Goal: Task Accomplishment & Management: Use online tool/utility

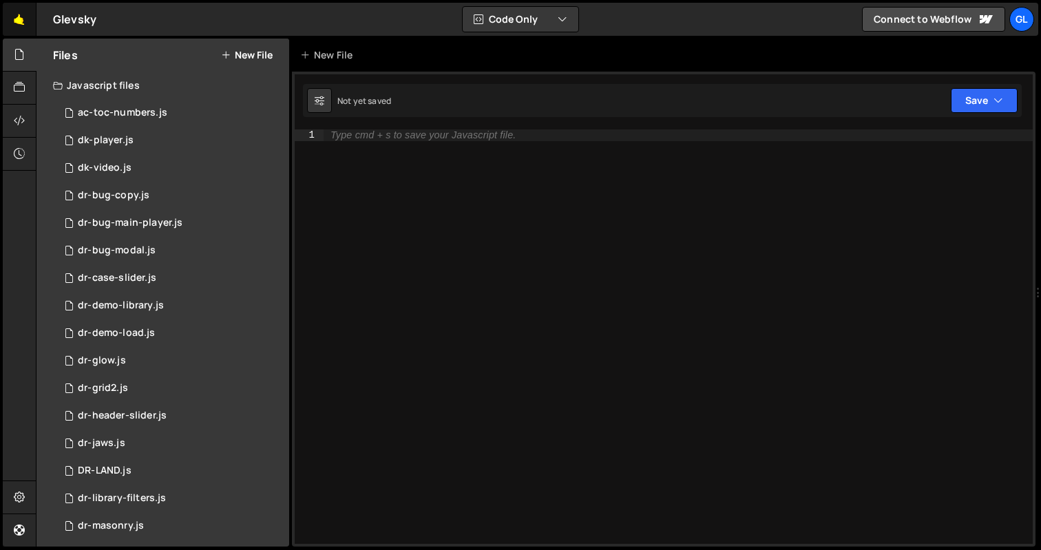
click at [12, 13] on link "🤙" at bounding box center [20, 19] width 34 height 33
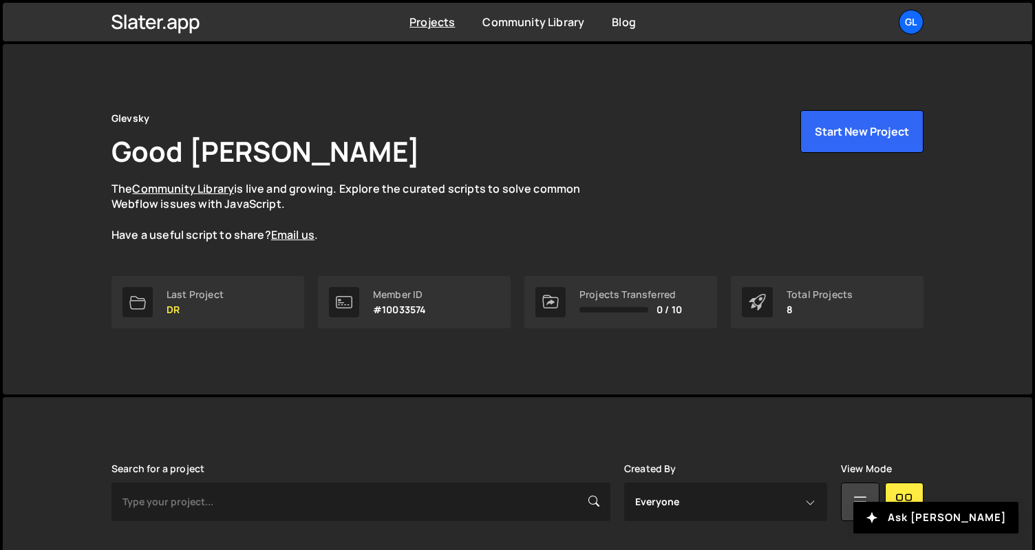
scroll to position [363, 0]
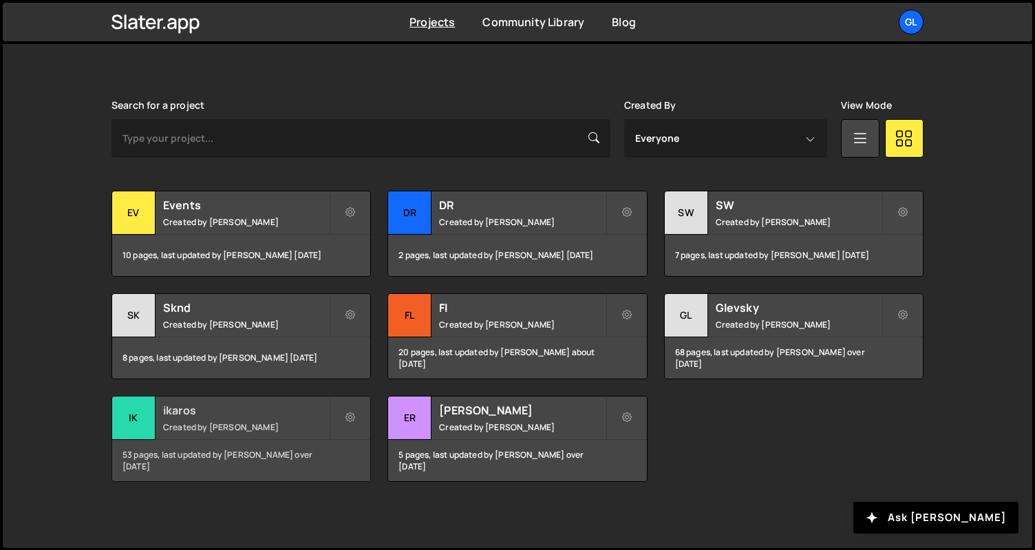
click at [184, 406] on h2 "ikaros" at bounding box center [246, 410] width 166 height 15
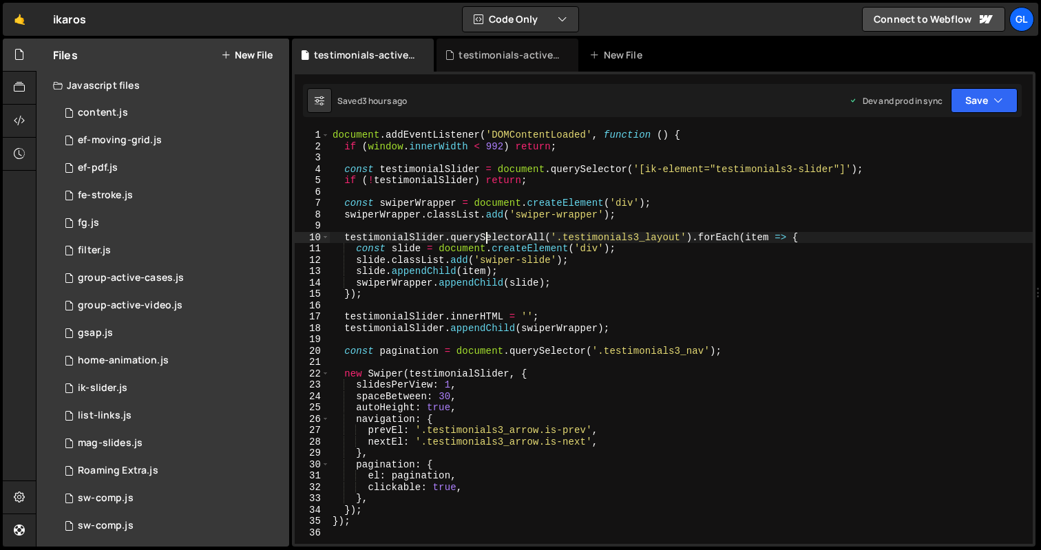
click at [486, 234] on div "document . addEventListener ( 'DOMContentLoaded' , function ( ) { if ( window .…" at bounding box center [681, 347] width 703 height 437
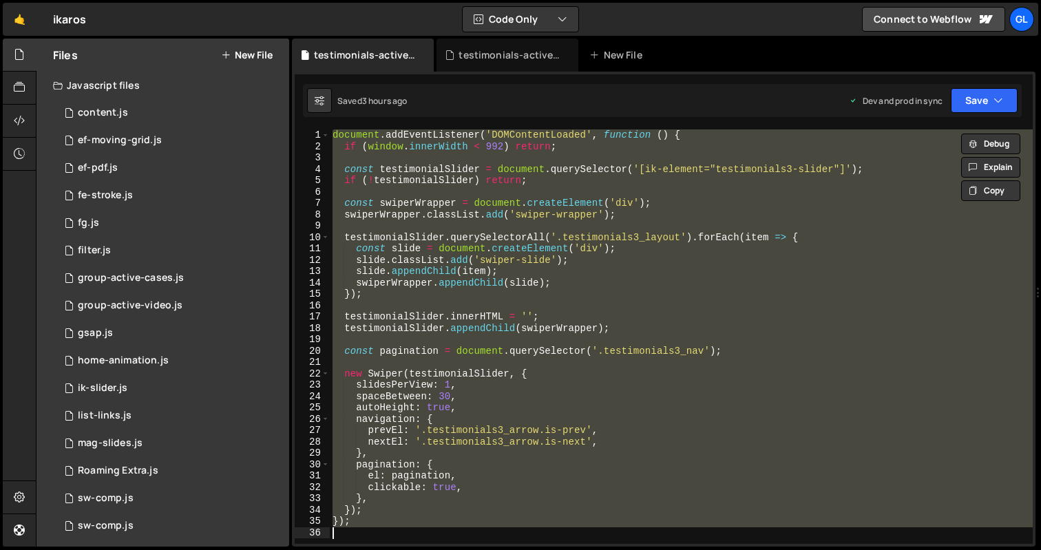
click at [466, 277] on div "document . addEventListener ( 'DOMContentLoaded' , function ( ) { if ( window .…" at bounding box center [681, 347] width 703 height 437
type textarea "});"
paste textarea
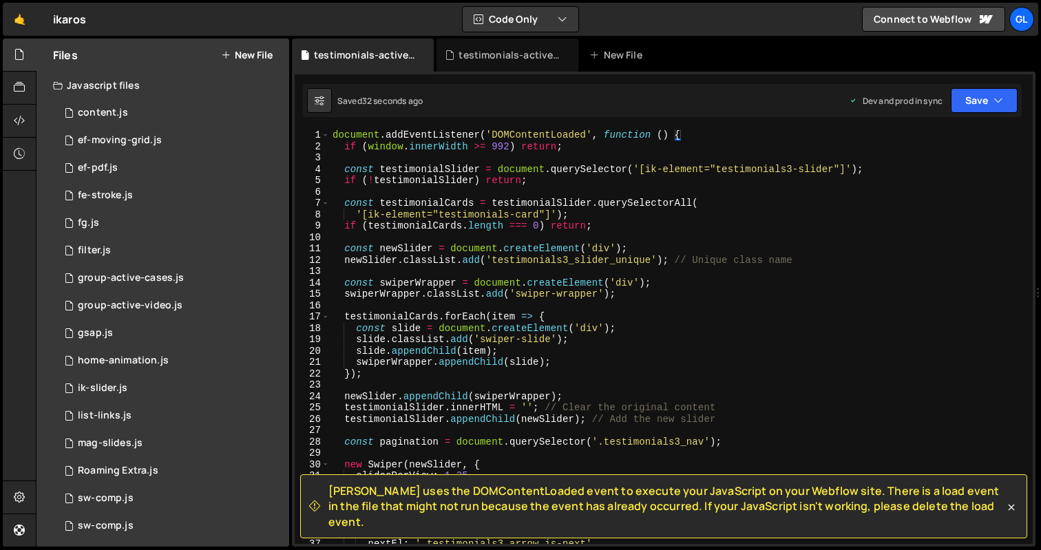
click at [447, 295] on div "document . addEventListener ( 'DOMContentLoaded' , function ( ) { if ( window .…" at bounding box center [678, 347] width 697 height 437
type textarea "});"
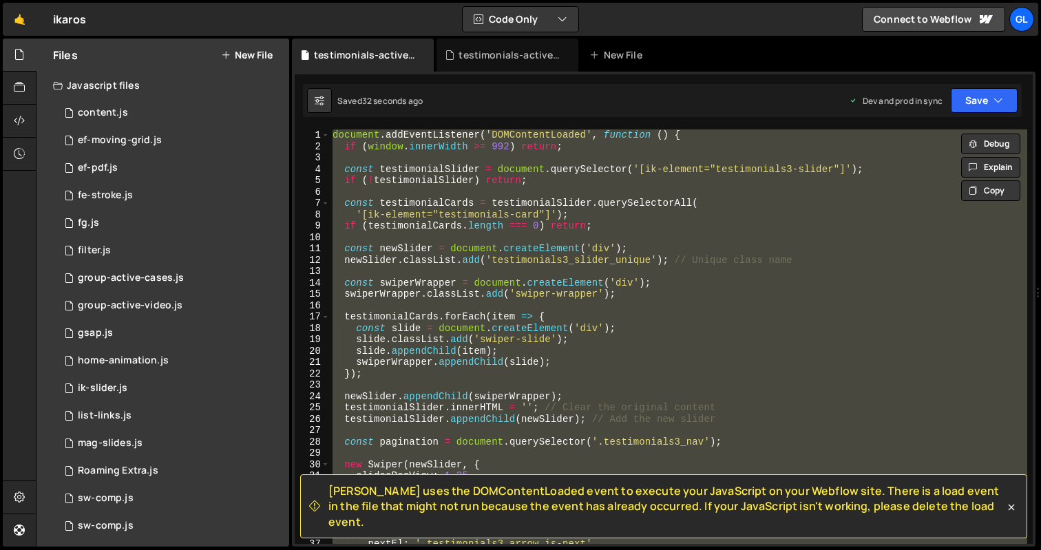
paste textarea
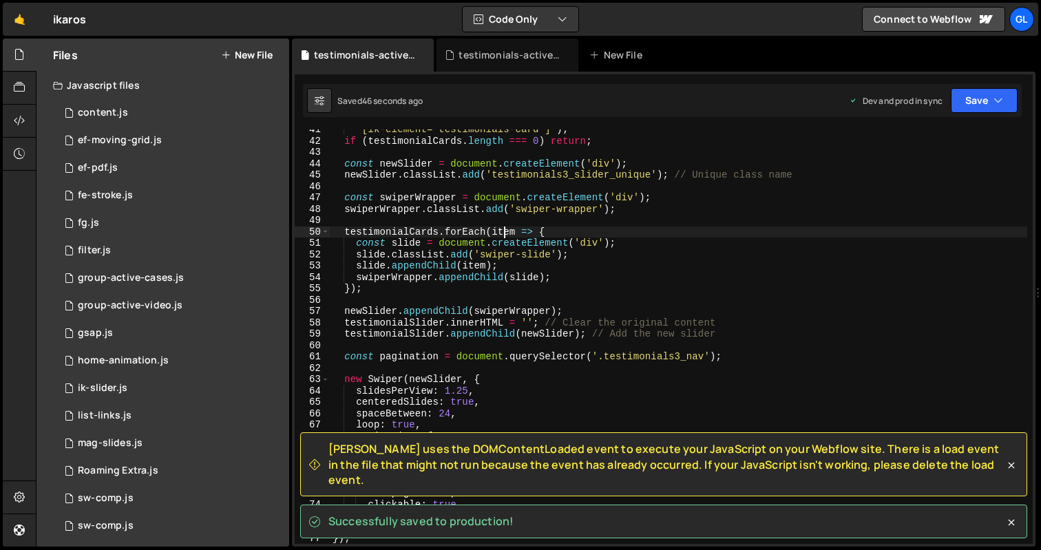
click at [501, 230] on div "'[ik-element="testimonials-card"]' ) ; if ( testimonialCards . length === 0 ) r…" at bounding box center [678, 342] width 697 height 437
type textarea "testimonialCards.forEach(item => {"
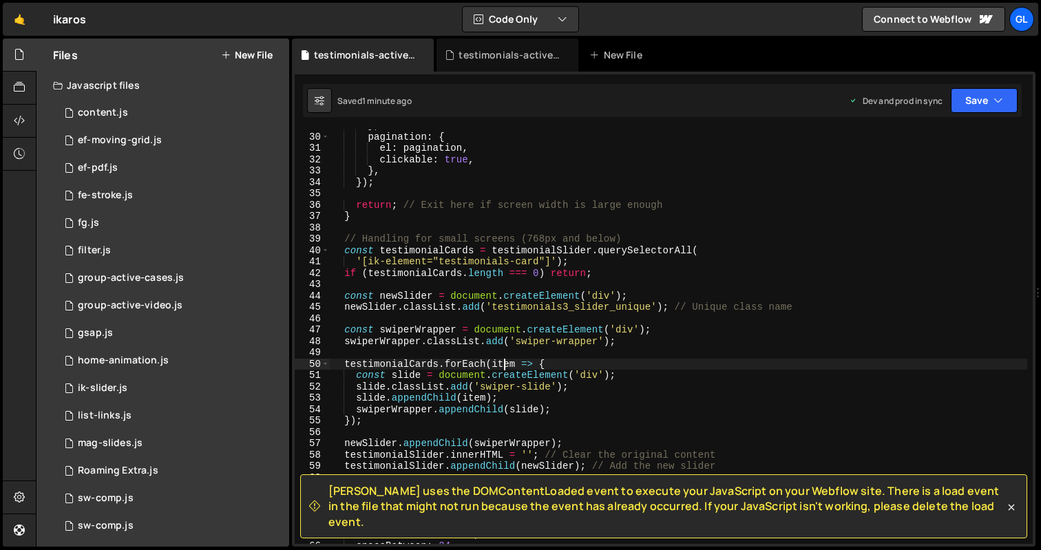
scroll to position [328, 0]
click at [477, 283] on div "} , pagination : { el : pagination , clickable : true , } , }) ; return ; // Ex…" at bounding box center [678, 338] width 697 height 437
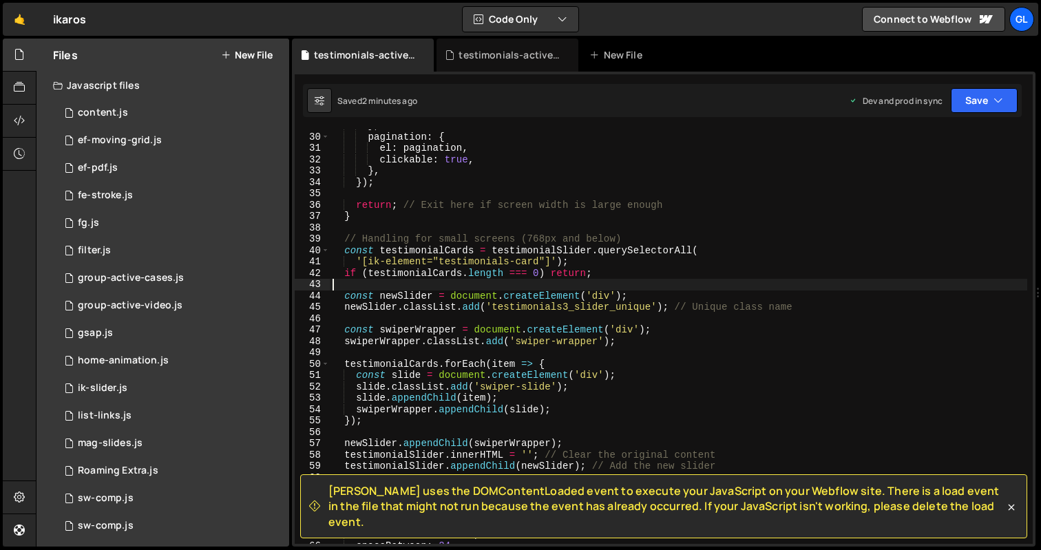
type textarea "});"
paste textarea
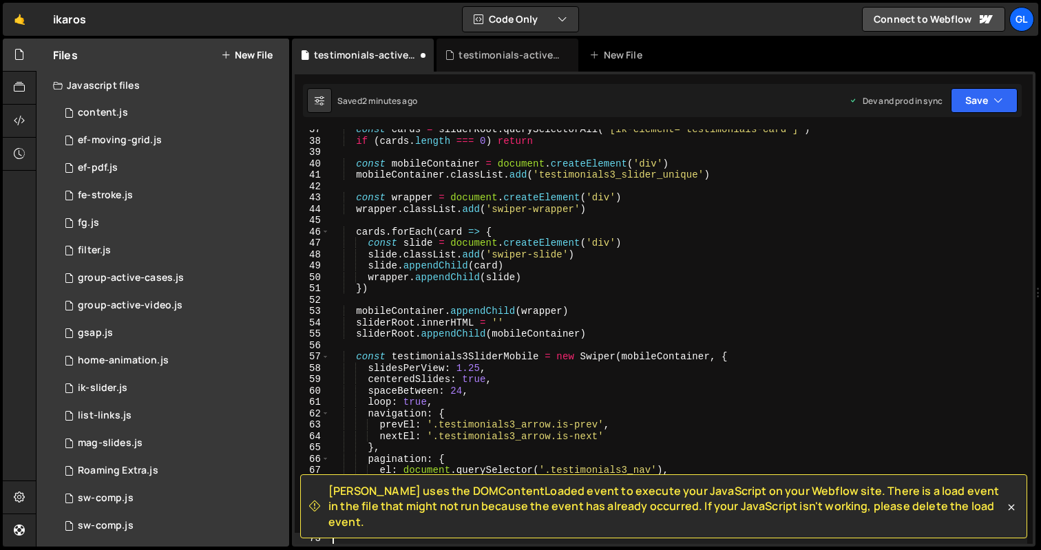
scroll to position [414, 0]
click at [423, 257] on div "const cards = sliderRoot . querySelectorAll ( '[ik-element="testimonials-card"]…" at bounding box center [678, 342] width 697 height 437
type textarea "})"
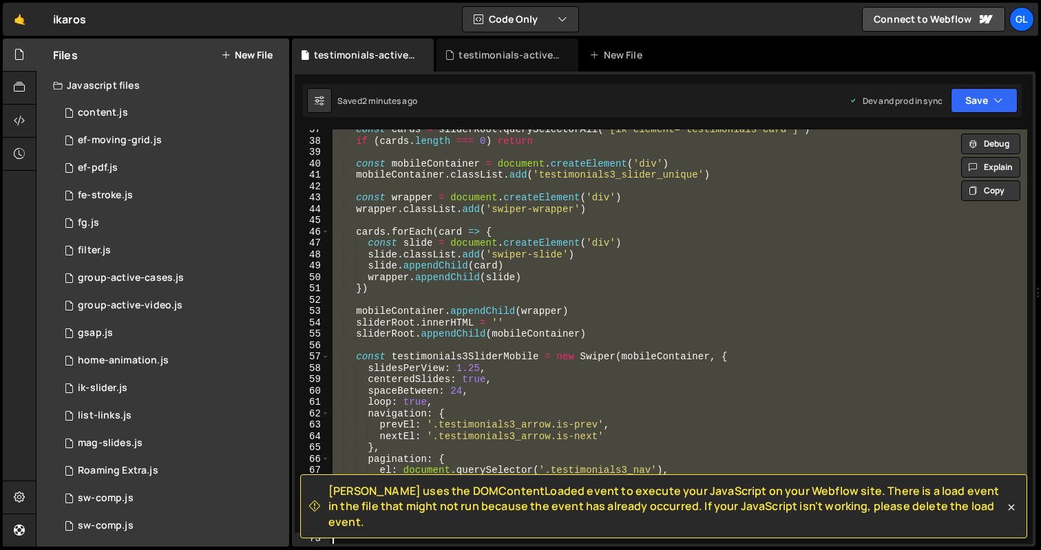
paste textarea
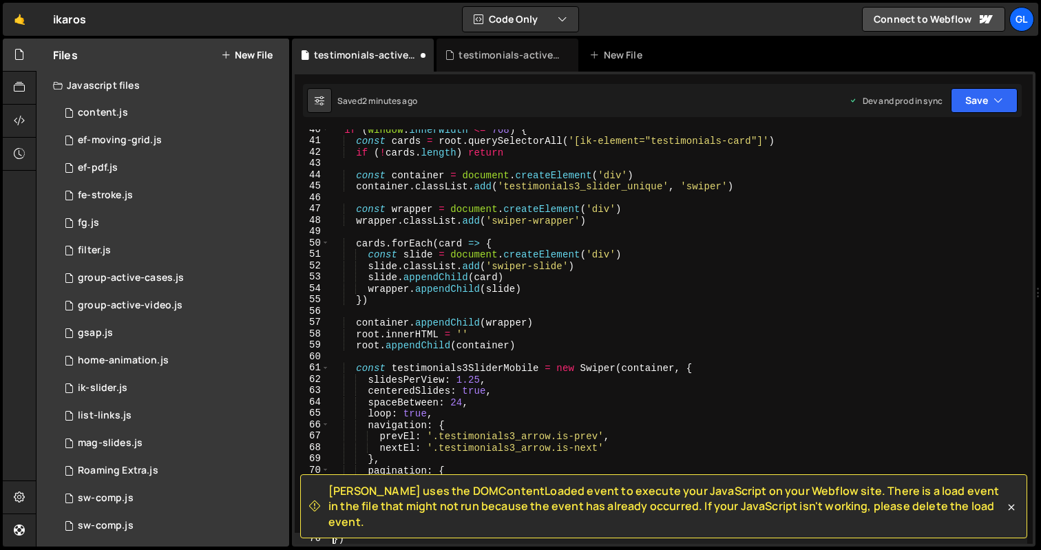
scroll to position [449, 0]
click at [473, 259] on div "if ( window . innerWidth <= 768 ) { const cards = root . querySelectorAll ( '[i…" at bounding box center [678, 342] width 697 height 437
type textarea "})"
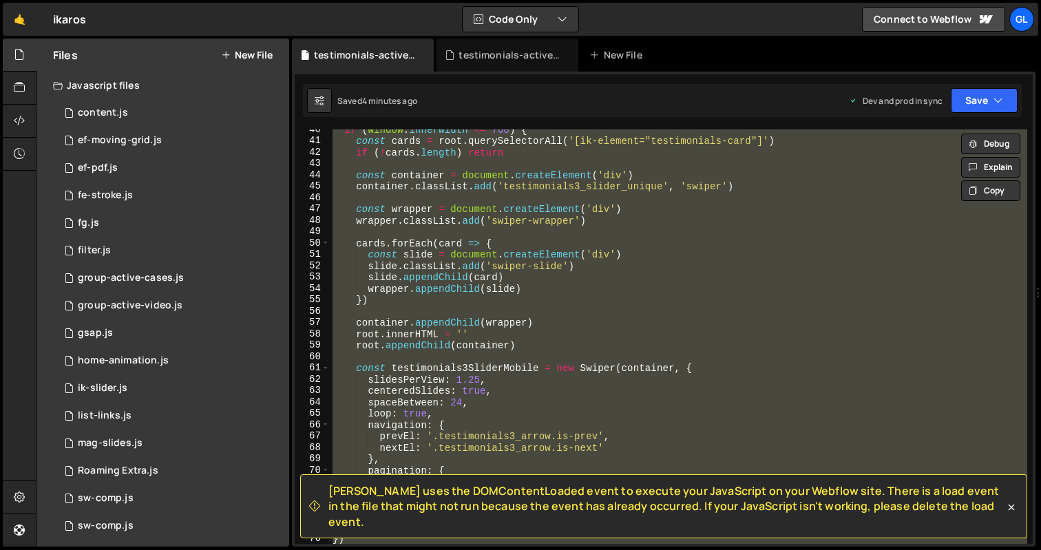
paste textarea
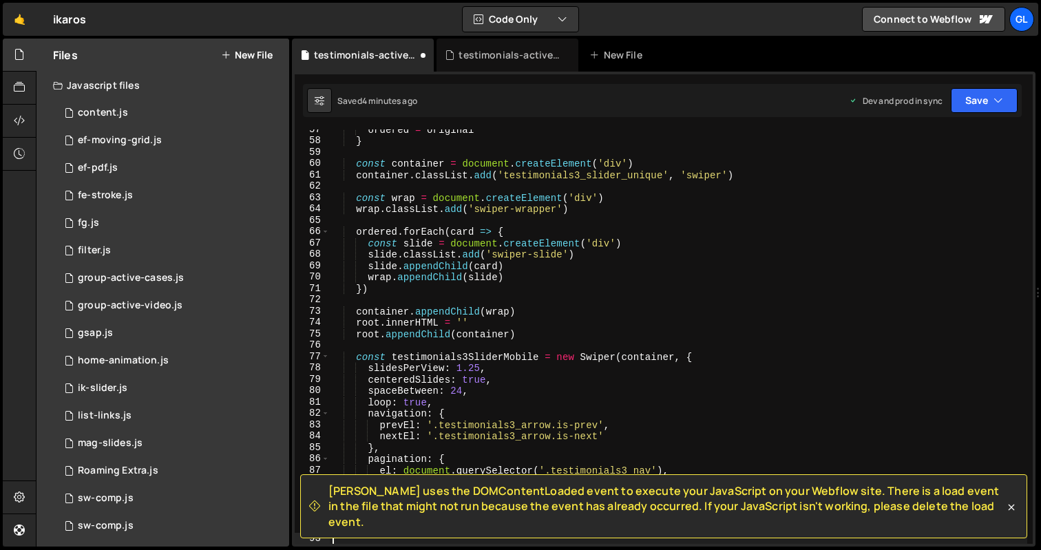
scroll to position [641, 0]
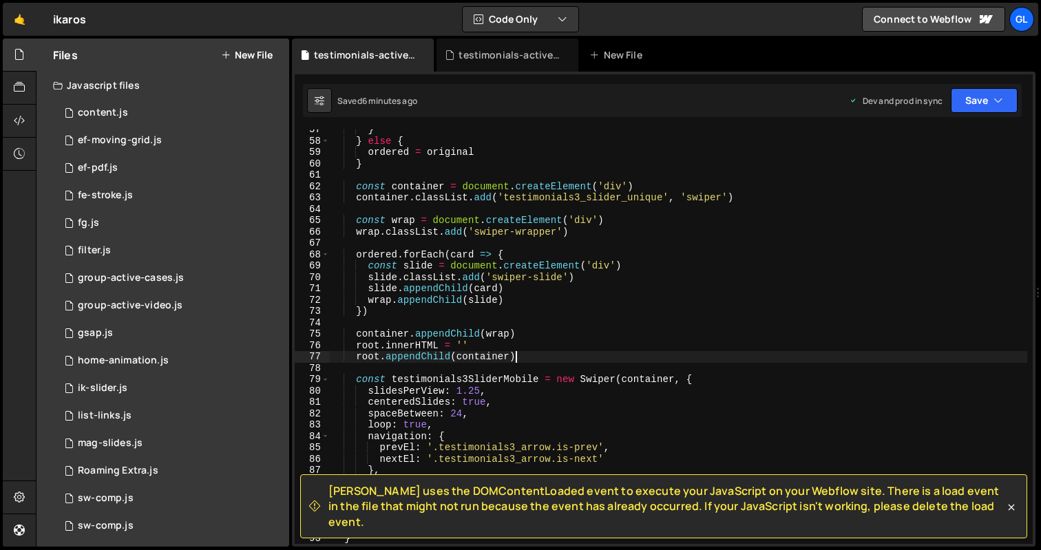
click at [596, 357] on div "} } else { ordered = original } const container = document . createElement ( 'd…" at bounding box center [678, 342] width 697 height 437
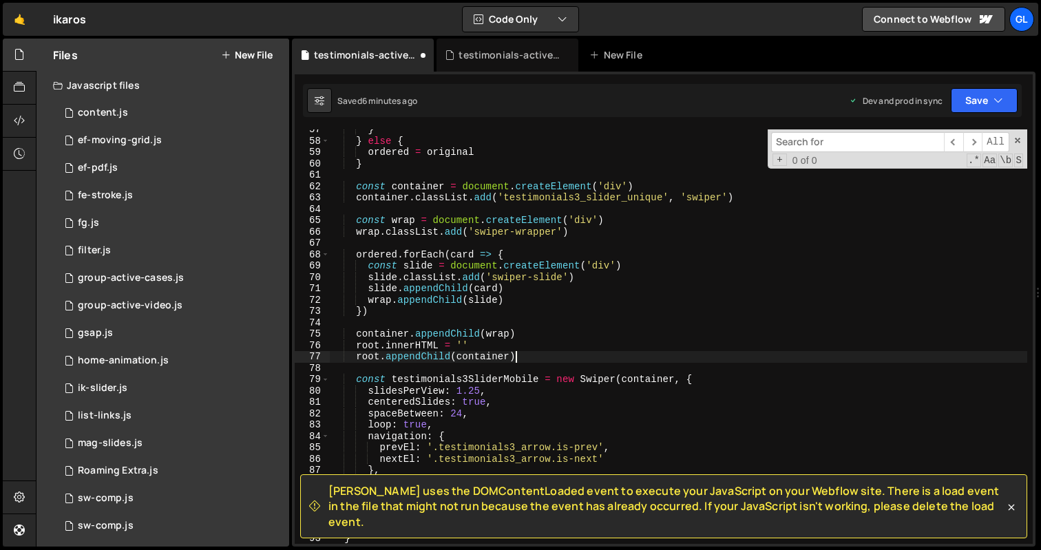
scroll to position [0, 12]
click at [596, 357] on div "} } else { ordered = original } const container = document . createElement ( 'd…" at bounding box center [678, 342] width 697 height 437
type textarea "root.appendChild(container)"
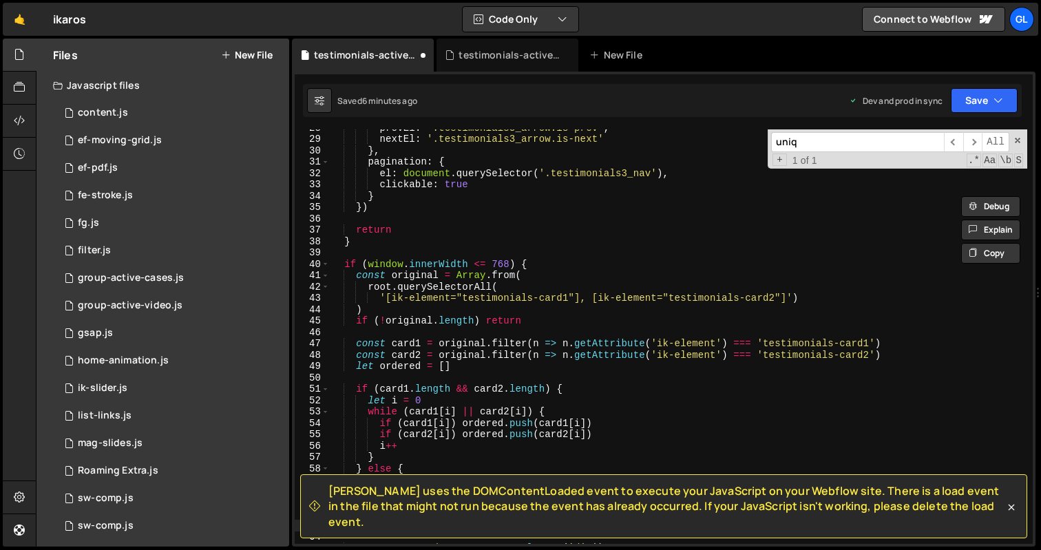
scroll to position [308, 0]
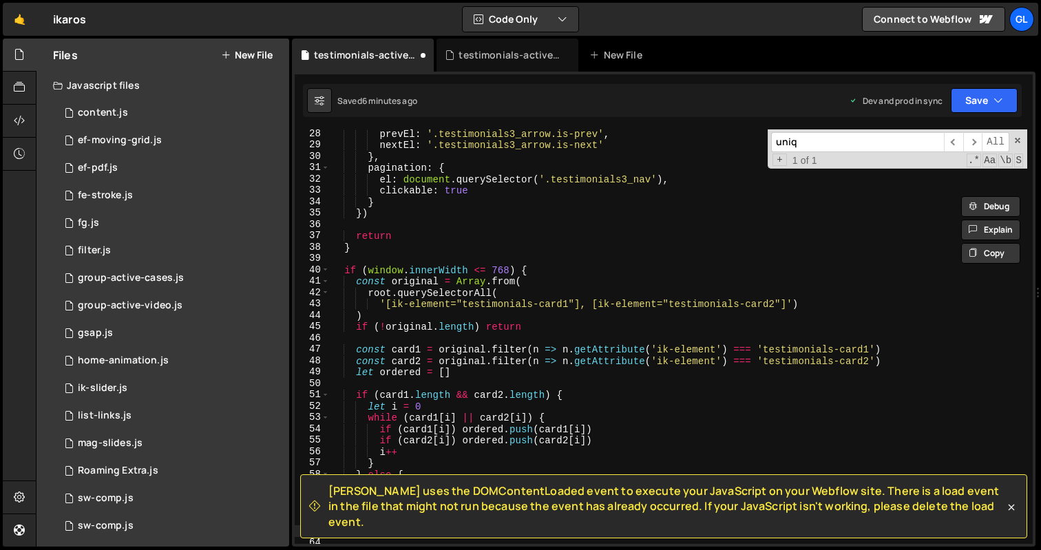
type input "uniq"
type textarea "const original = Array.from("
click at [585, 286] on div "prevEl : '.testimonials3_arrow.is-prev' , nextEl : '.testimonials3_arrow.is-nex…" at bounding box center [678, 346] width 697 height 437
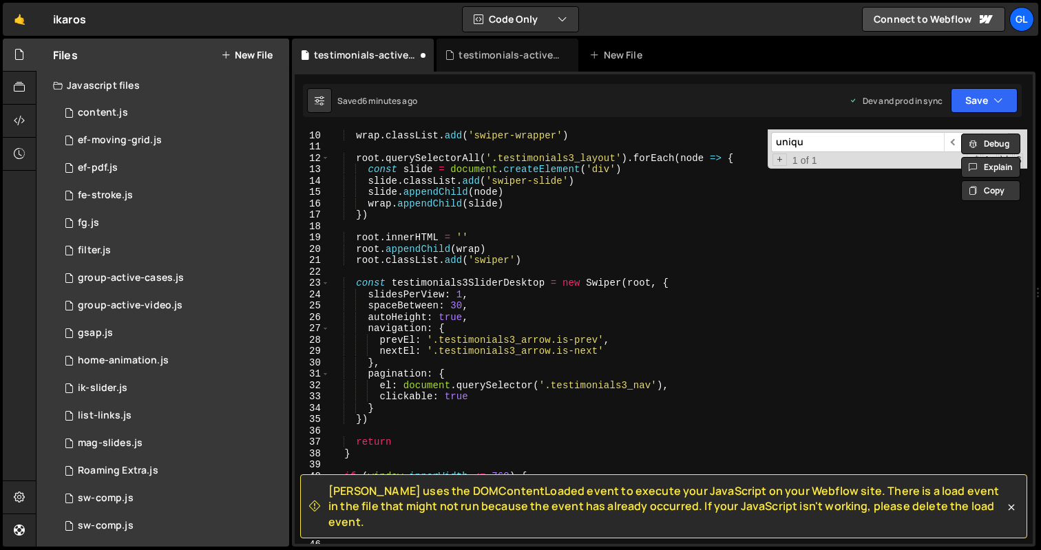
scroll to position [0, 0]
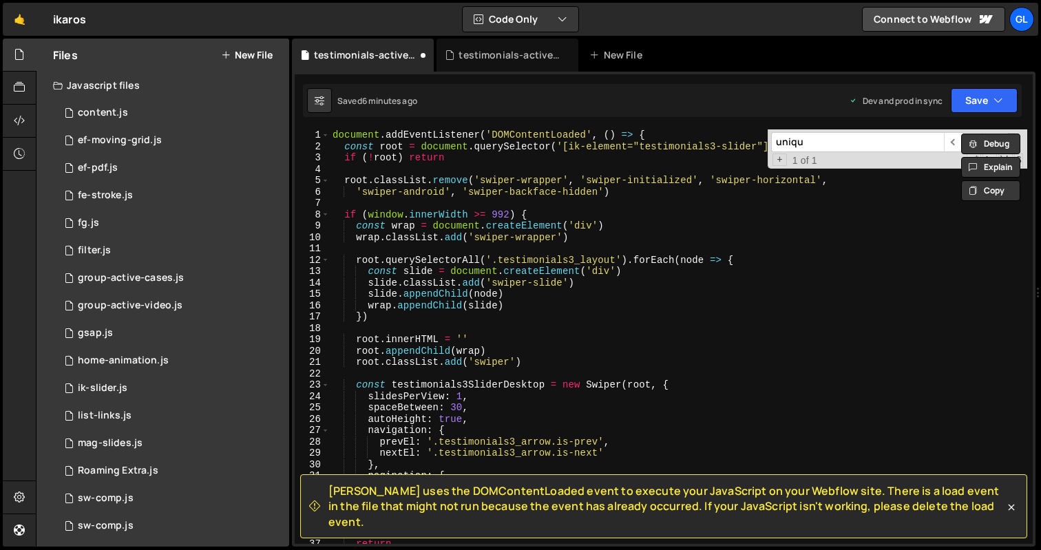
click at [894, 143] on input "uniqu" at bounding box center [857, 142] width 173 height 20
type input "uniqu"
click at [939, 153] on div "uniqu ​ ​ All Replace All + 1 of 1 .* Aa \b S" at bounding box center [896, 148] width 259 height 39
click at [753, 348] on div "document . addEventListener ( 'DOMContentLoaded' , ( ) => { const root = docume…" at bounding box center [678, 347] width 697 height 437
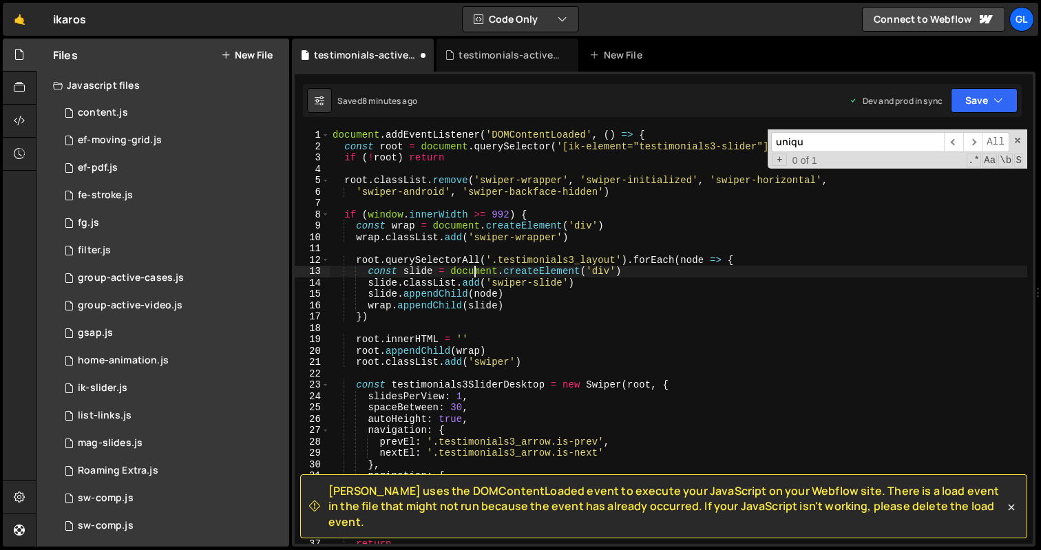
click at [476, 266] on div "document . addEventListener ( 'DOMContentLoaded' , ( ) => { const root = docume…" at bounding box center [678, 347] width 697 height 437
type textarea "})"
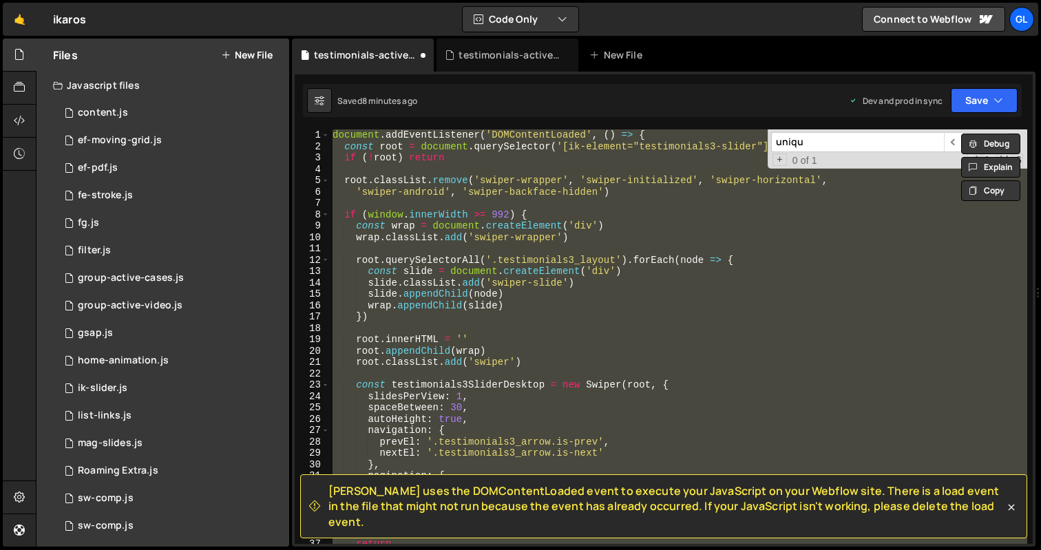
paste textarea
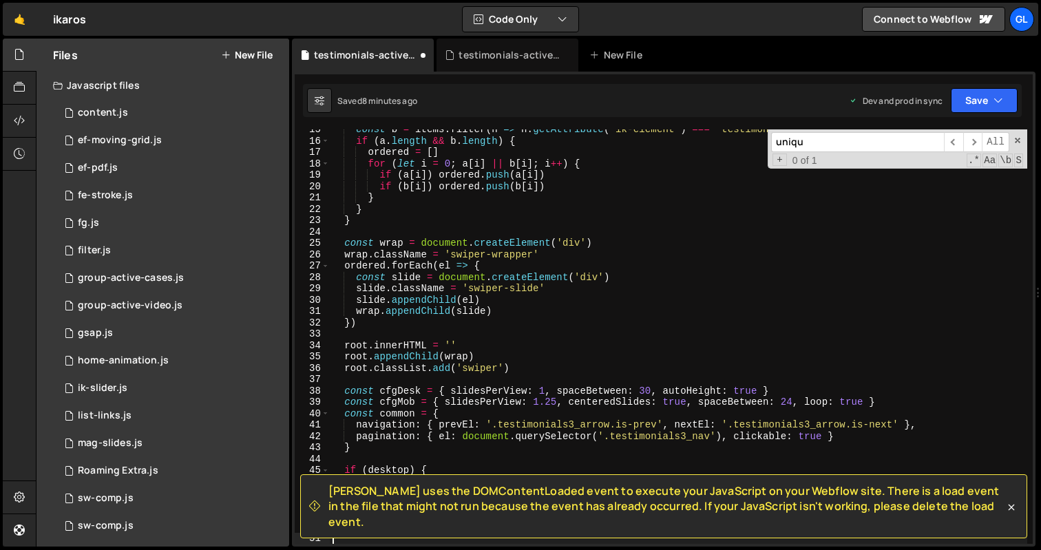
type textarea "var testimonials3SliderMobile = new Swiper(root, { ...cfgMob, ...common })"
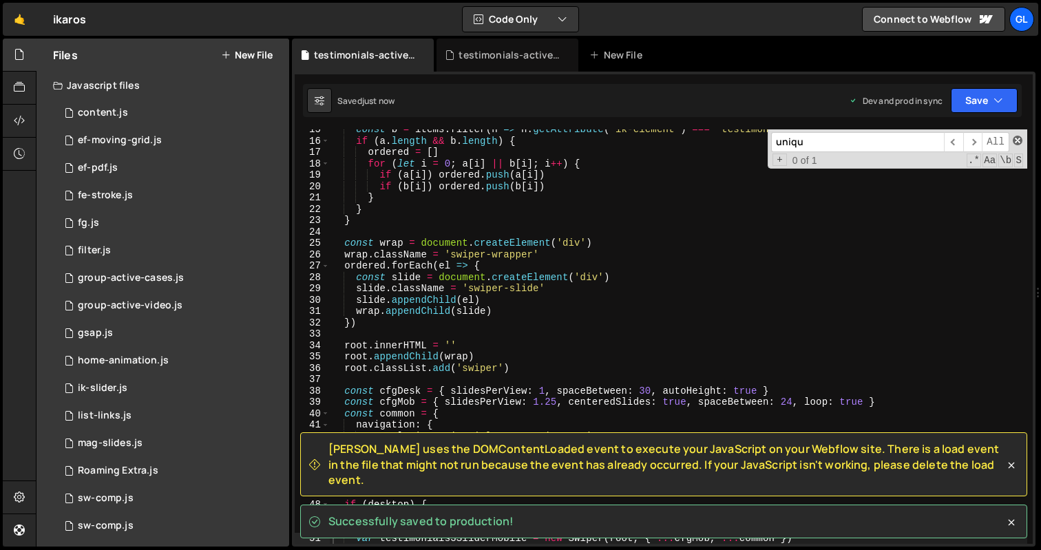
click at [1014, 139] on span at bounding box center [1017, 141] width 10 height 10
